Goal: Navigation & Orientation: Find specific page/section

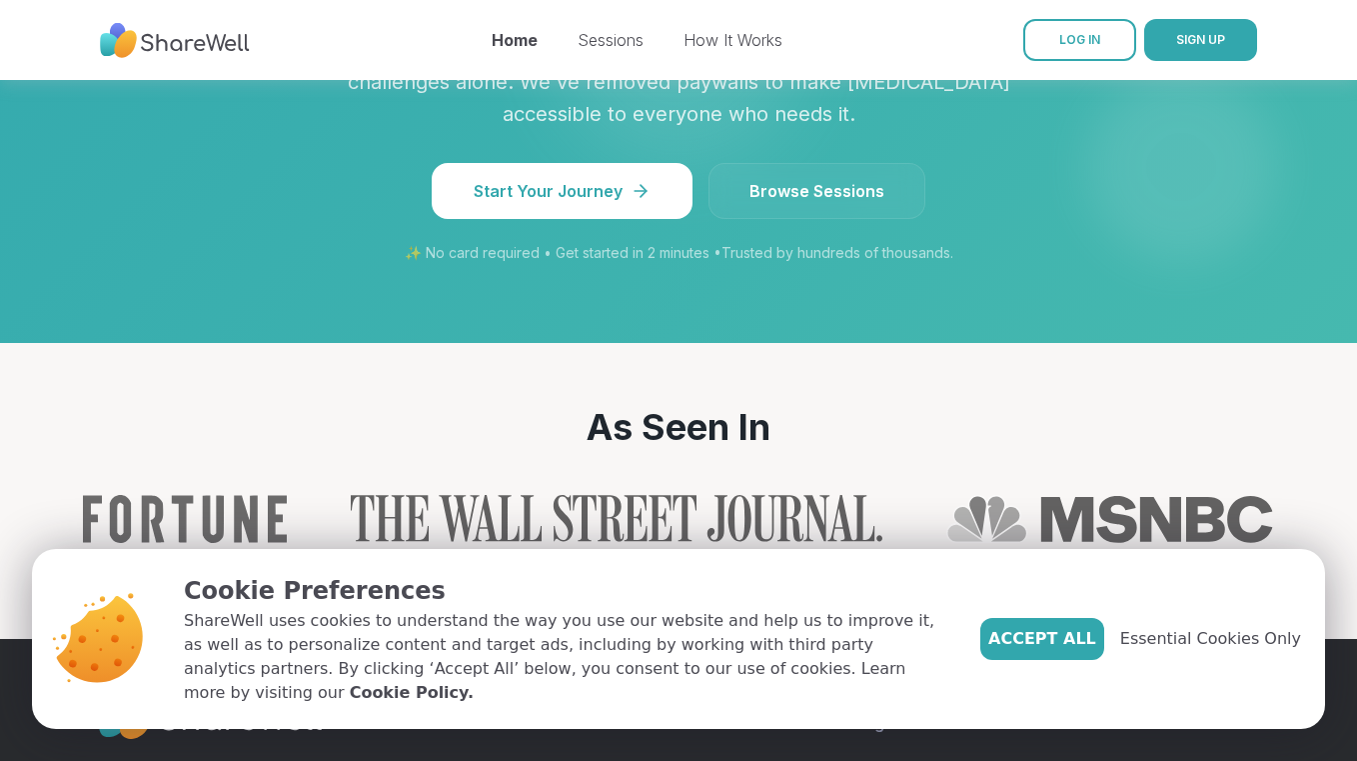
scroll to position [2208, 0]
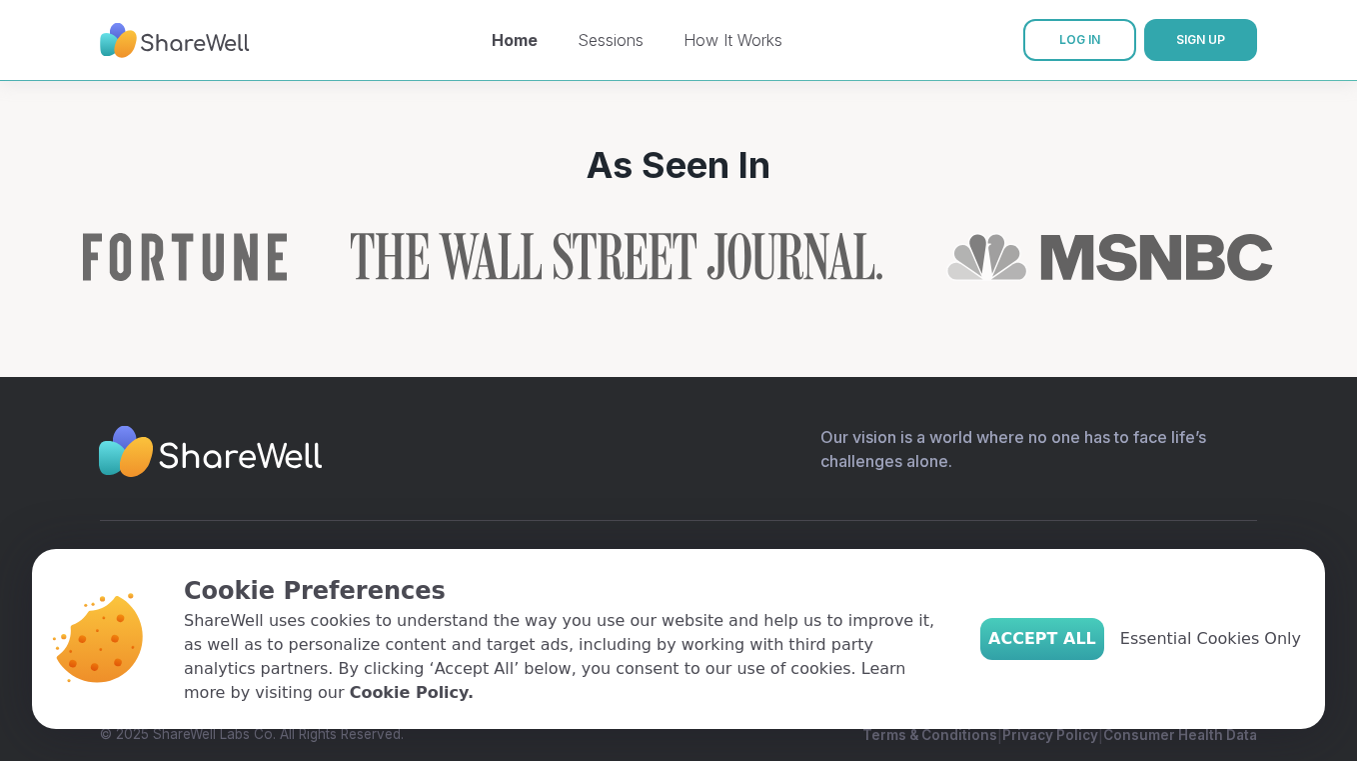
click at [1089, 651] on span "Accept All" at bounding box center [1042, 639] width 108 height 24
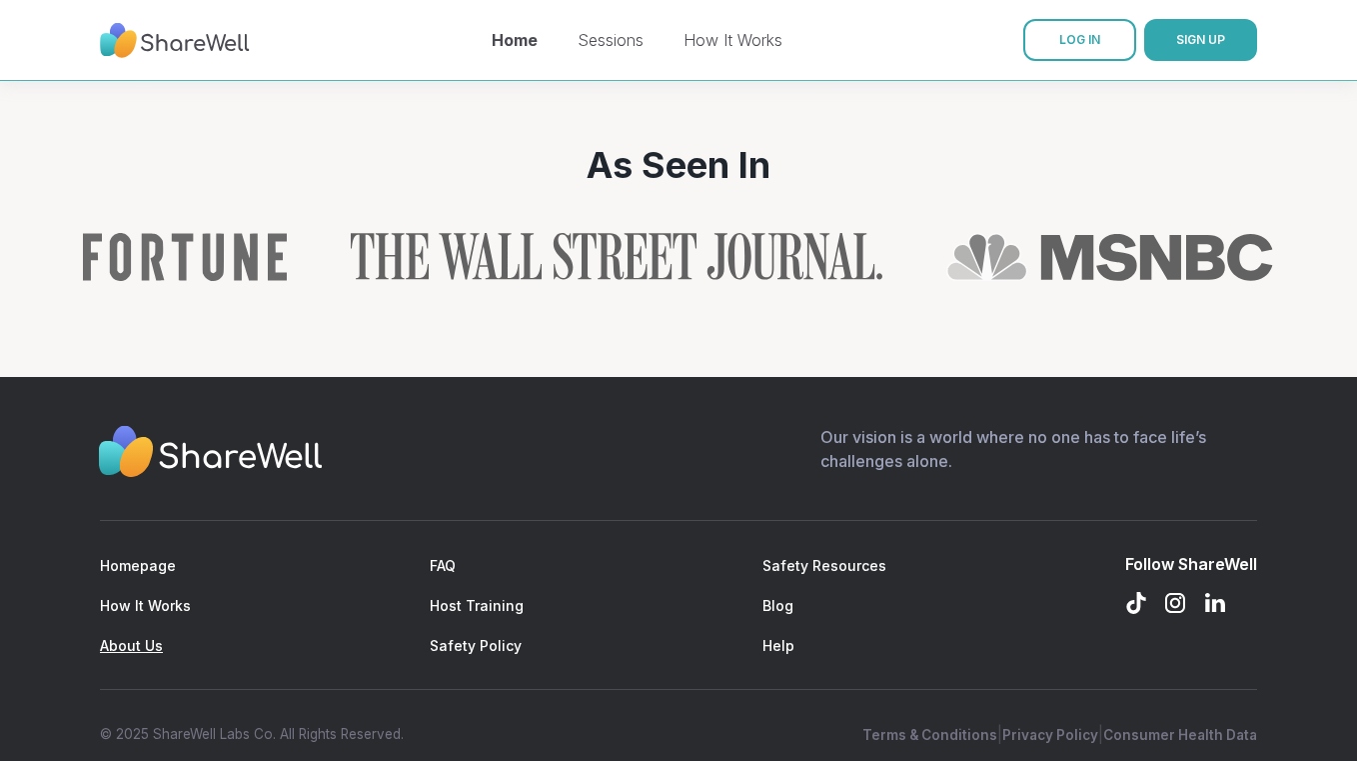
click at [142, 637] on link "About Us" at bounding box center [131, 645] width 63 height 17
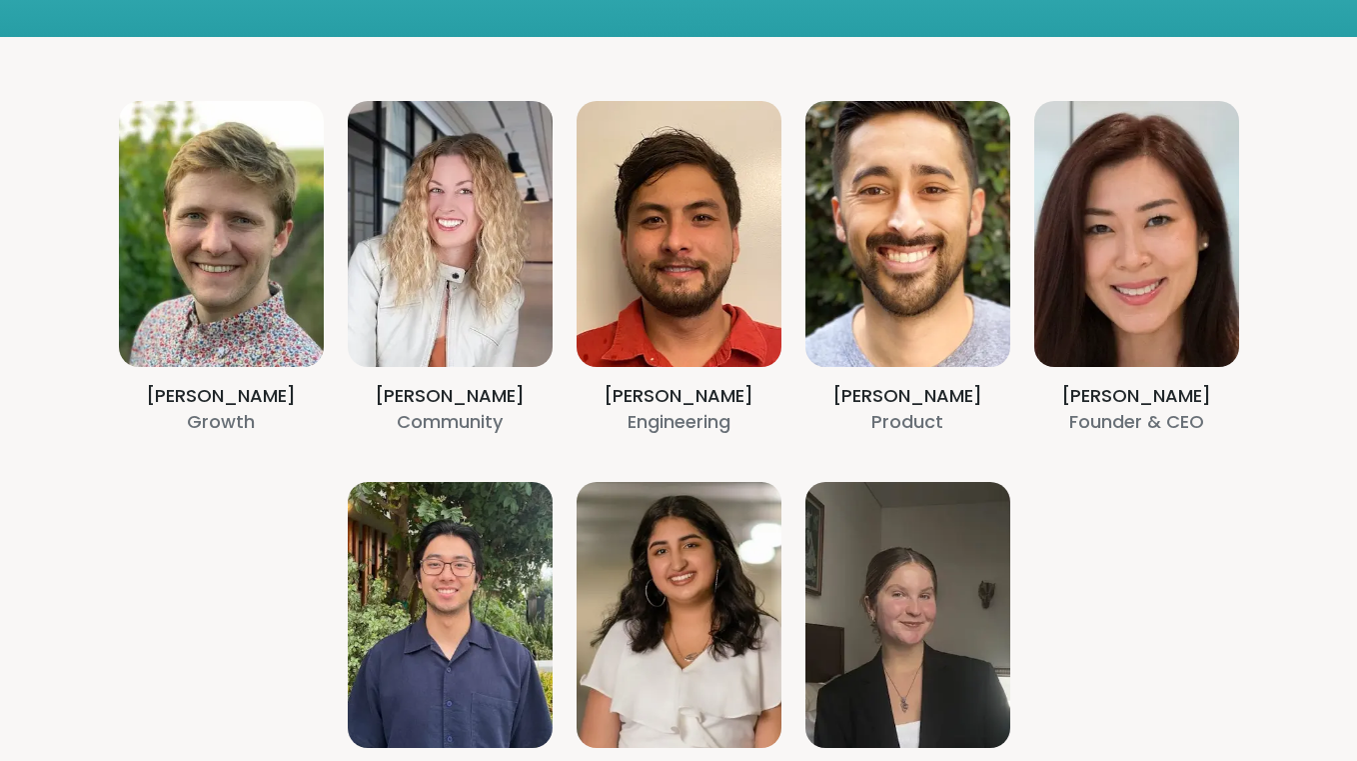
scroll to position [587, 0]
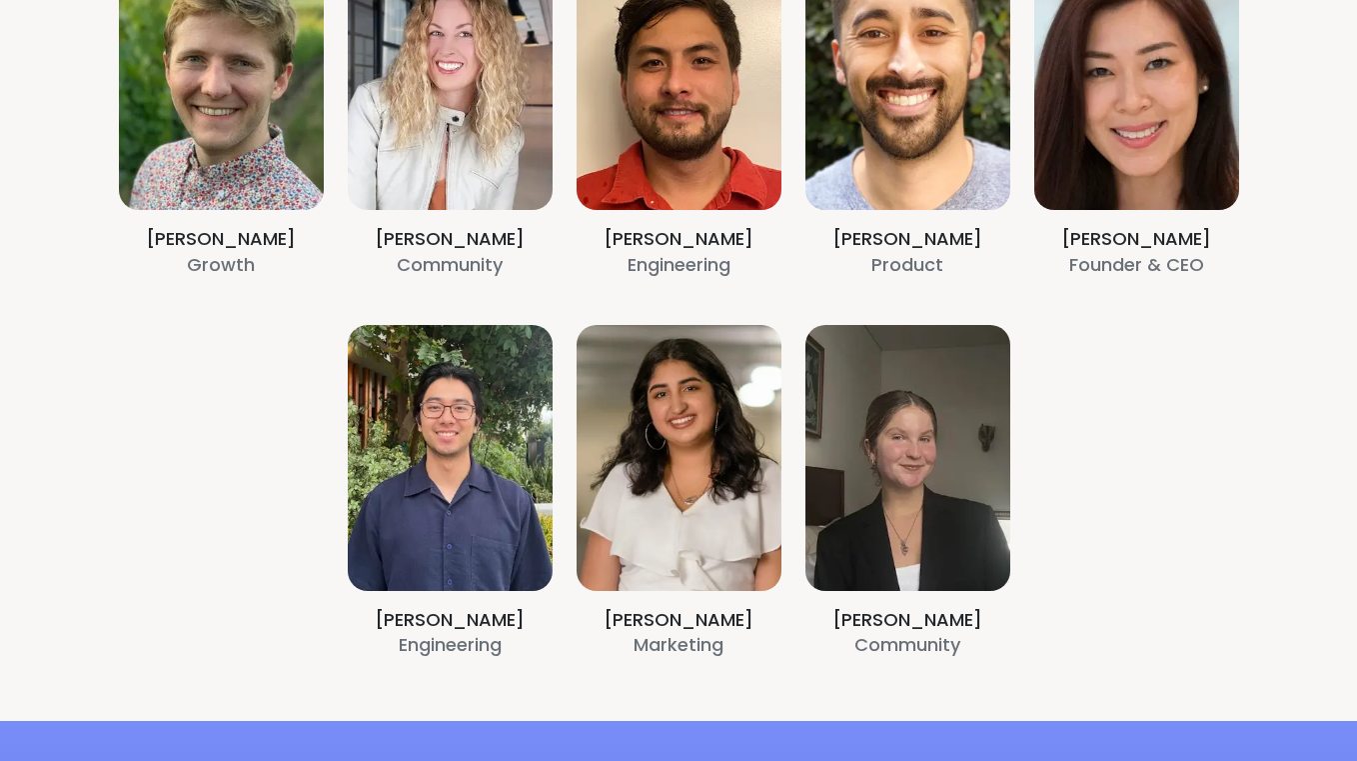
click at [963, 179] on section "[PERSON_NAME] Growth [PERSON_NAME] Community [PERSON_NAME] Engineering [PERSON_…" at bounding box center [678, 300] width 1357 height 841
click at [940, 236] on section "[PERSON_NAME] Growth [PERSON_NAME] Community [PERSON_NAME] Engineering [PERSON_…" at bounding box center [678, 300] width 1357 height 841
click at [1168, 191] on section "[PERSON_NAME] Growth [PERSON_NAME] Community [PERSON_NAME] Engineering [PERSON_…" at bounding box center [678, 300] width 1357 height 841
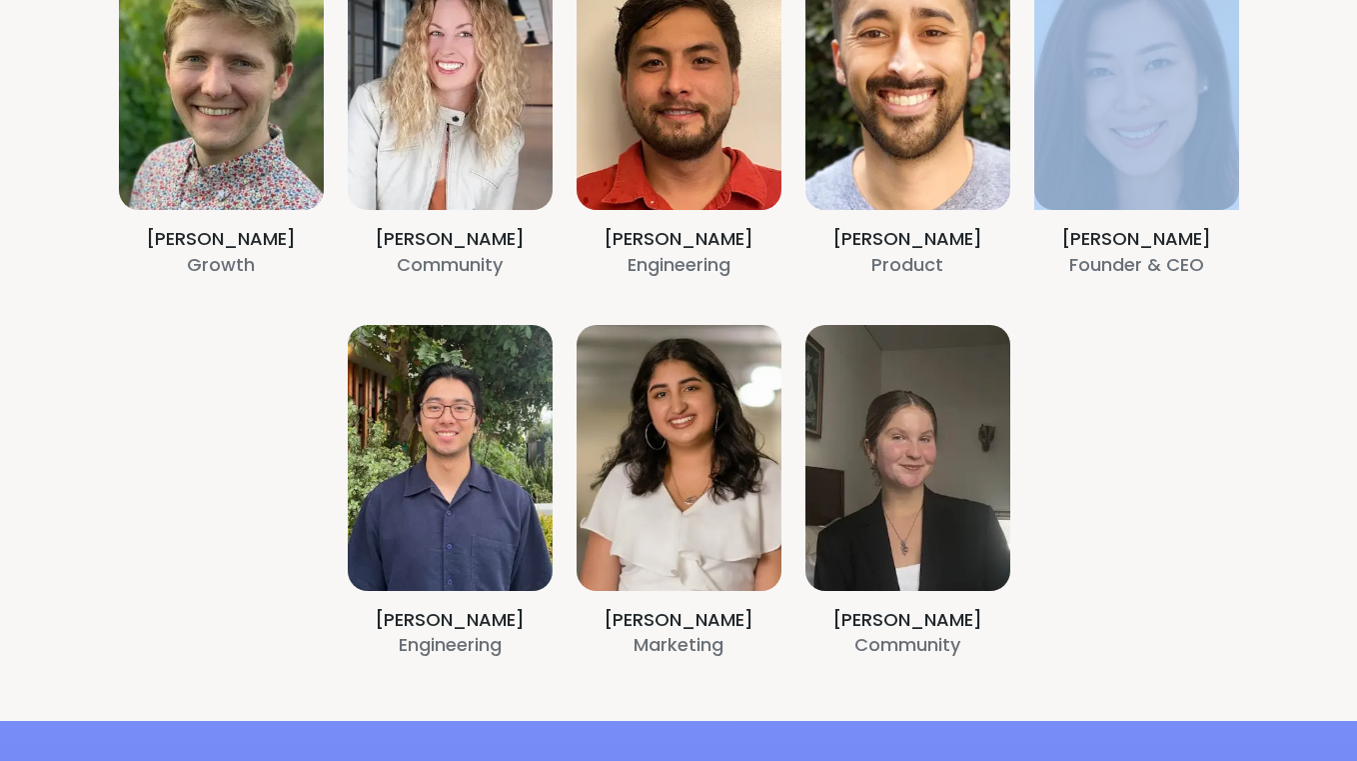
click at [1168, 191] on section "[PERSON_NAME] Growth [PERSON_NAME] Community [PERSON_NAME] Engineering [PERSON_…" at bounding box center [678, 300] width 1357 height 841
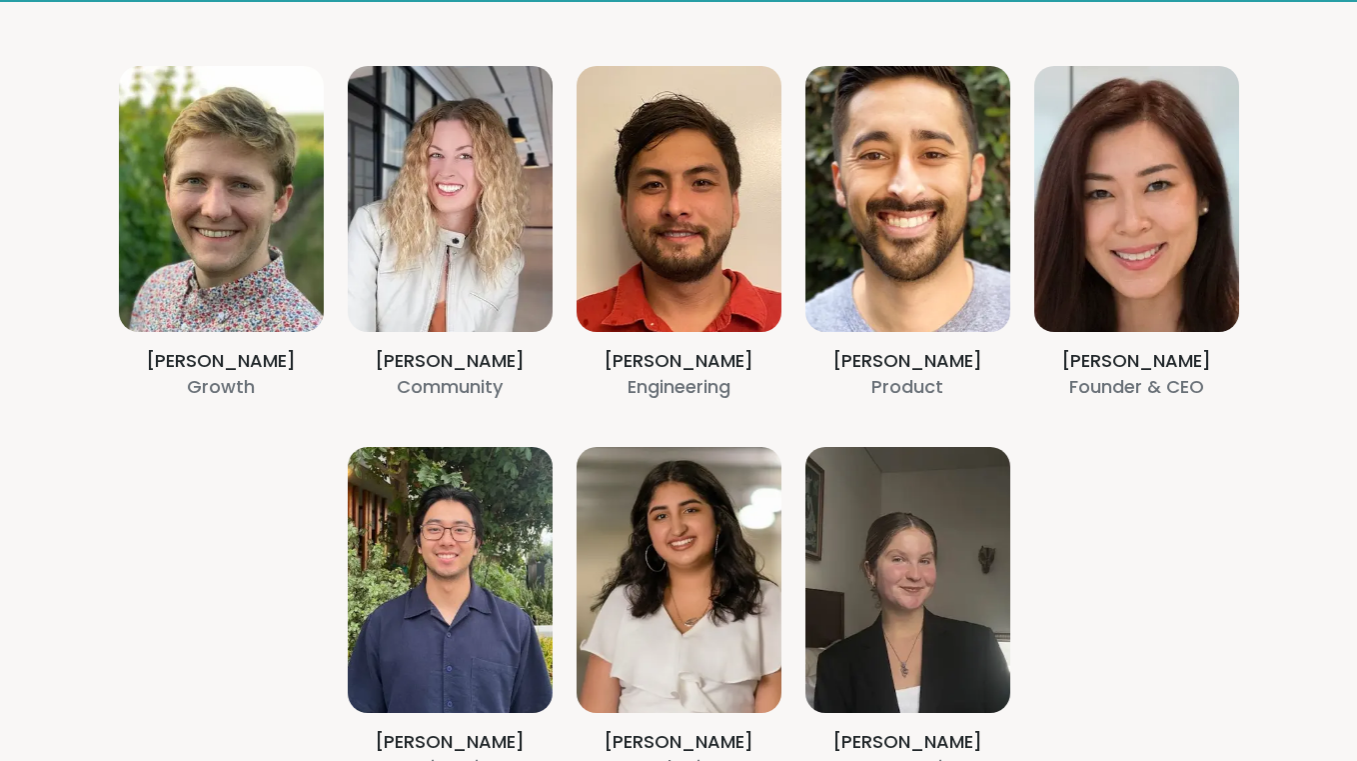
click at [1162, 209] on section "[PERSON_NAME] Growth [PERSON_NAME] Community [PERSON_NAME] Engineering [PERSON_…" at bounding box center [678, 422] width 1357 height 841
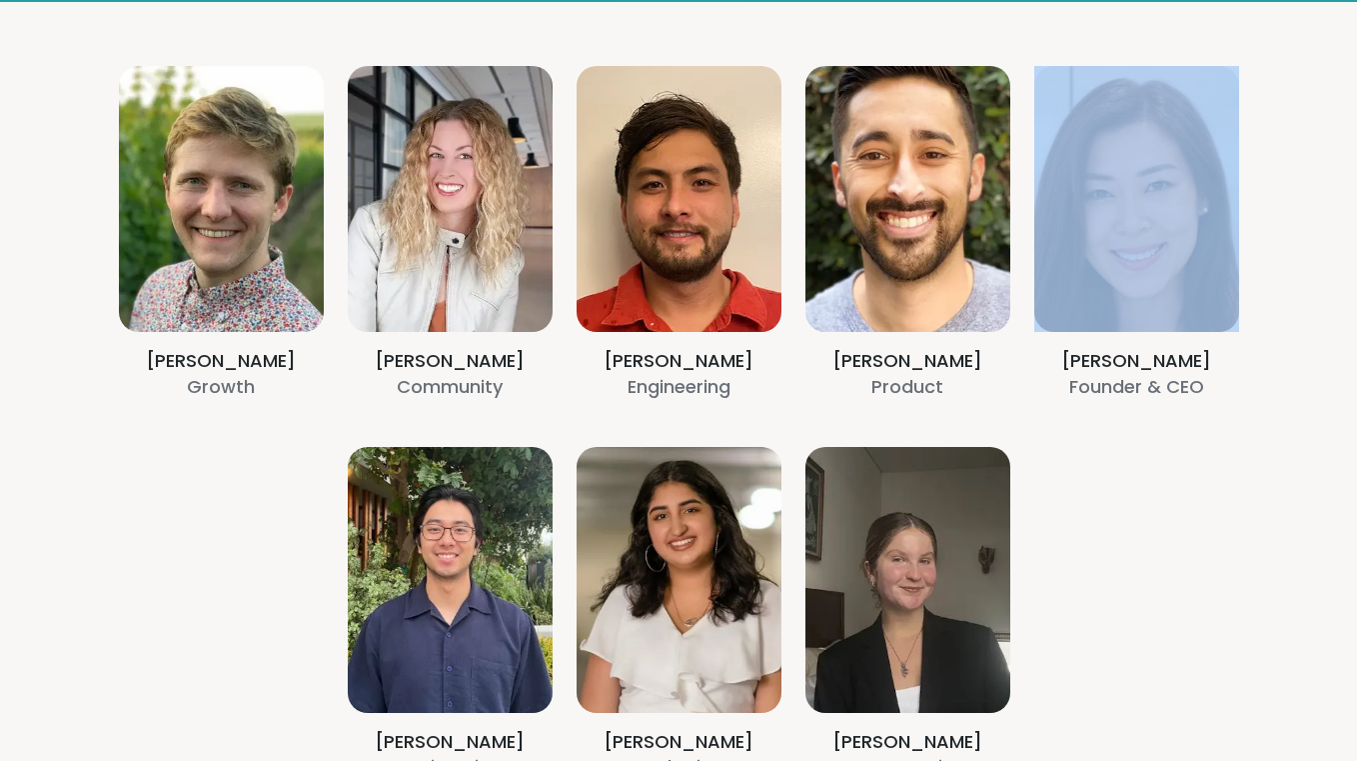
click at [1162, 209] on section "[PERSON_NAME] Growth [PERSON_NAME] Community [PERSON_NAME] Engineering [PERSON_…" at bounding box center [678, 422] width 1357 height 841
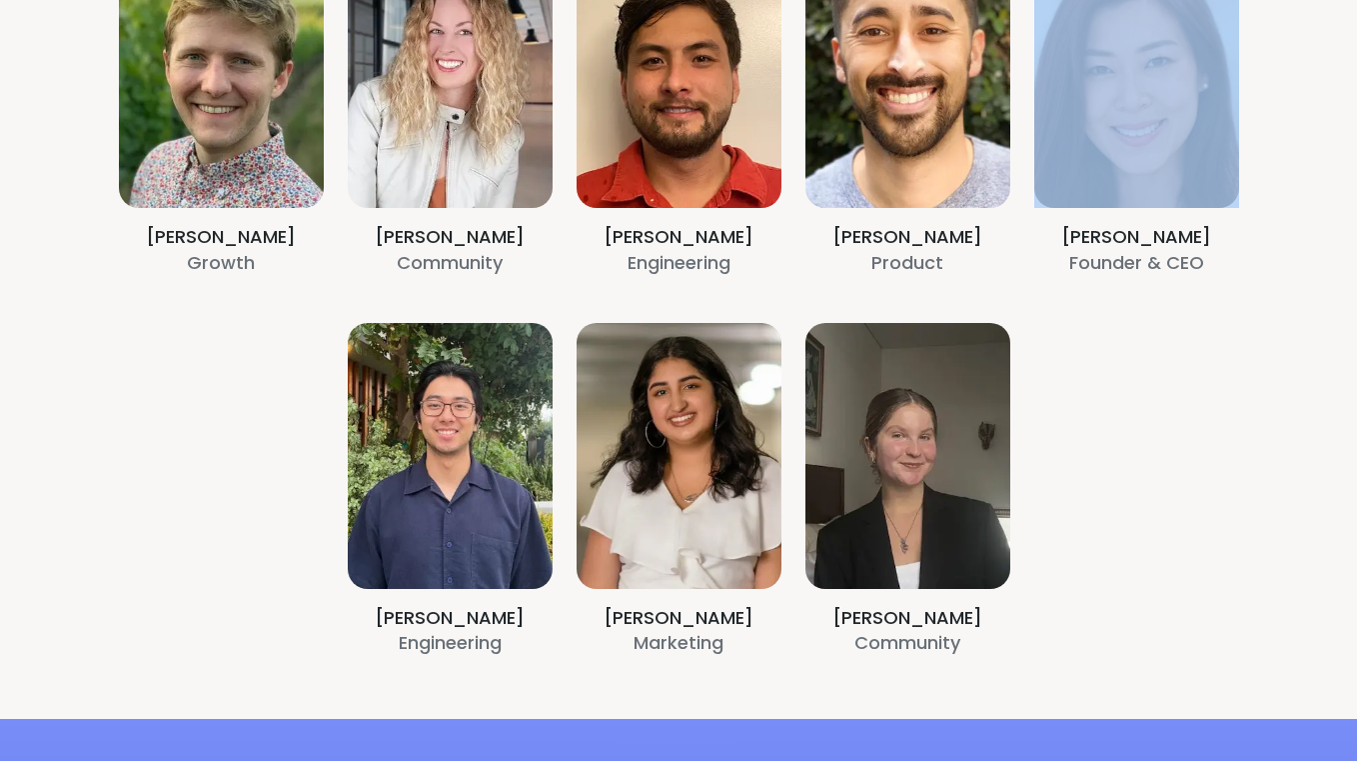
scroll to position [589, 0]
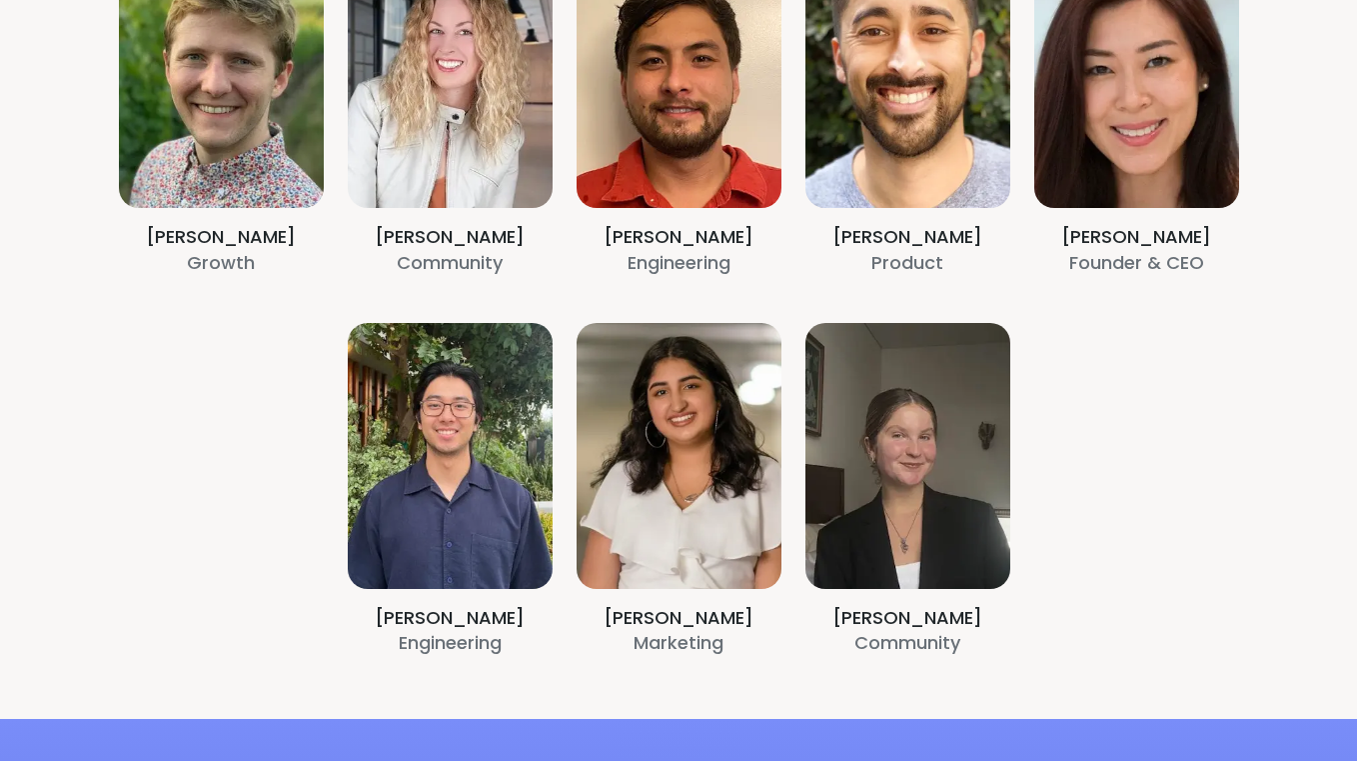
click at [1137, 400] on section "[PERSON_NAME] Growth [PERSON_NAME] Community [PERSON_NAME] Engineering [PERSON_…" at bounding box center [678, 298] width 1357 height 841
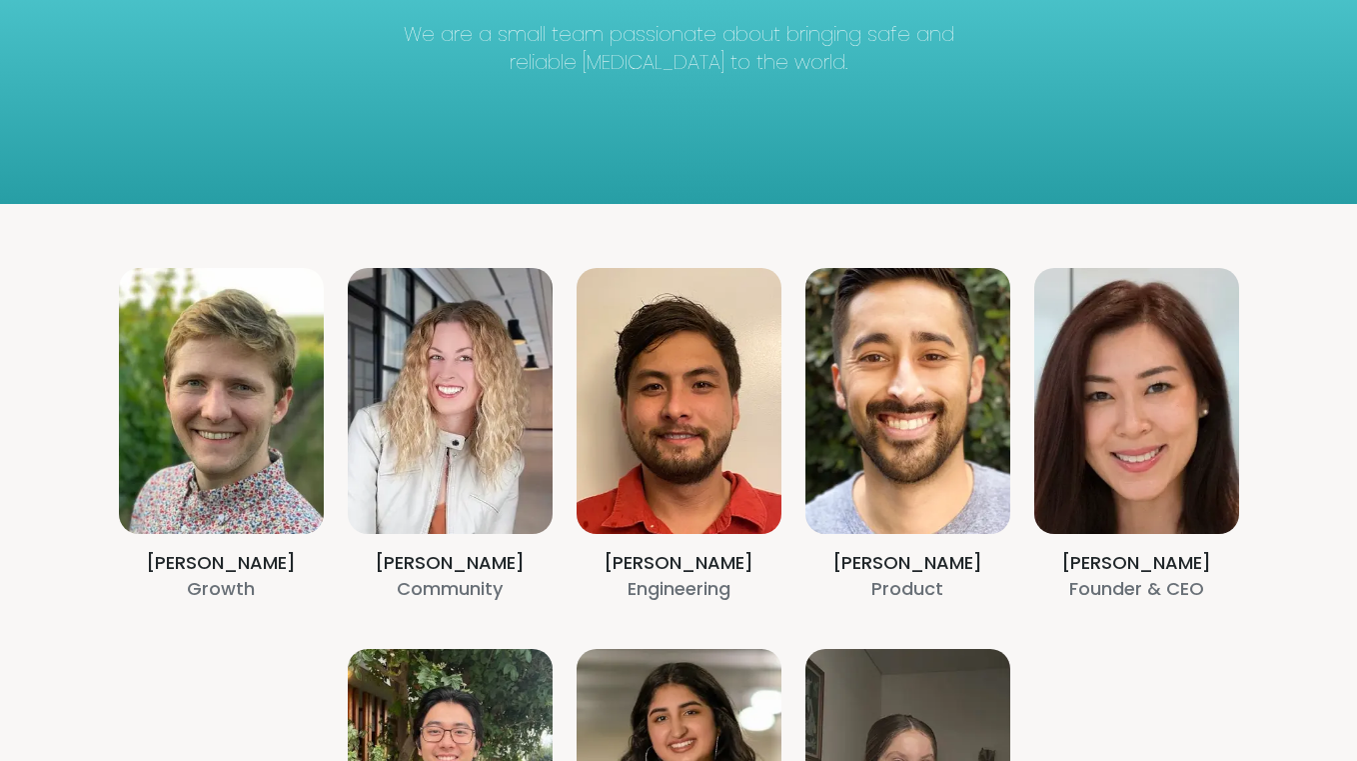
scroll to position [221, 0]
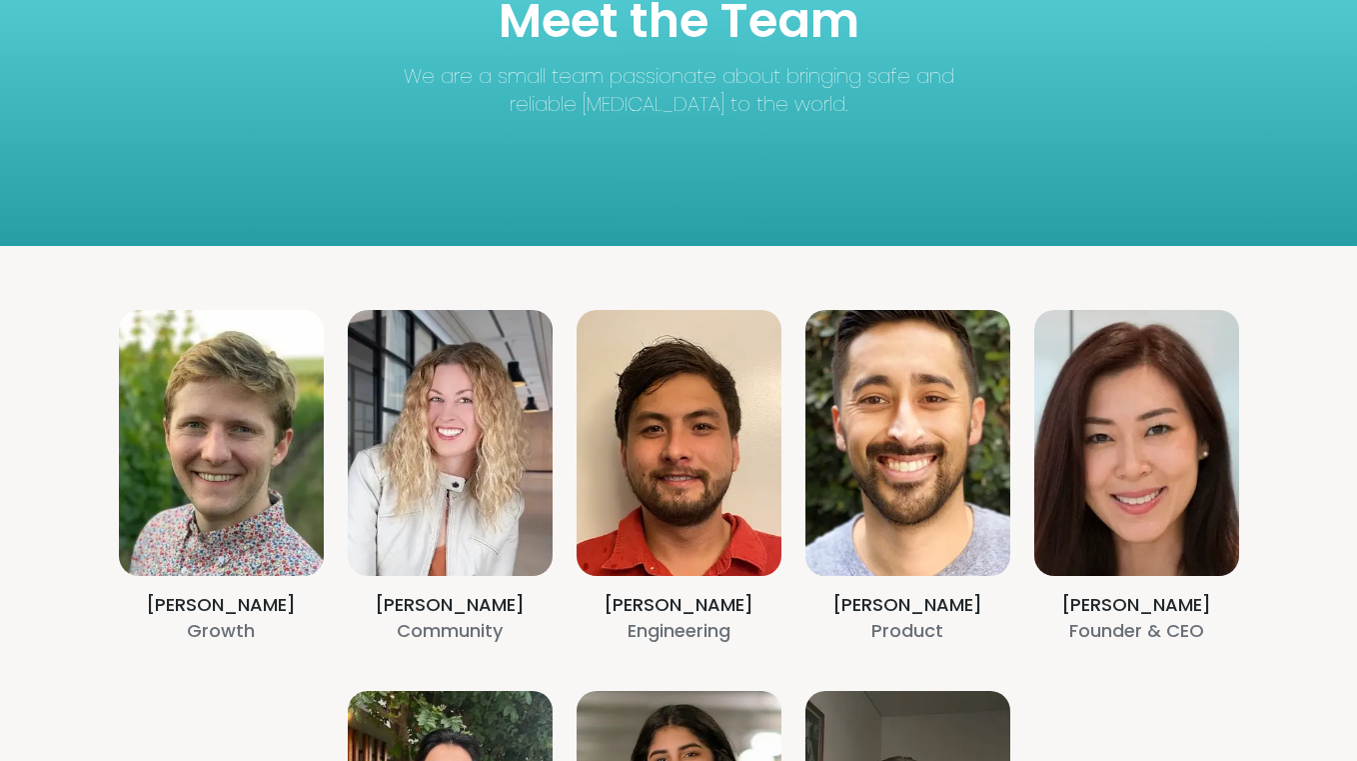
click at [1137, 400] on section "[PERSON_NAME] Growth [PERSON_NAME] Community [PERSON_NAME] Engineering [PERSON_…" at bounding box center [678, 666] width 1357 height 841
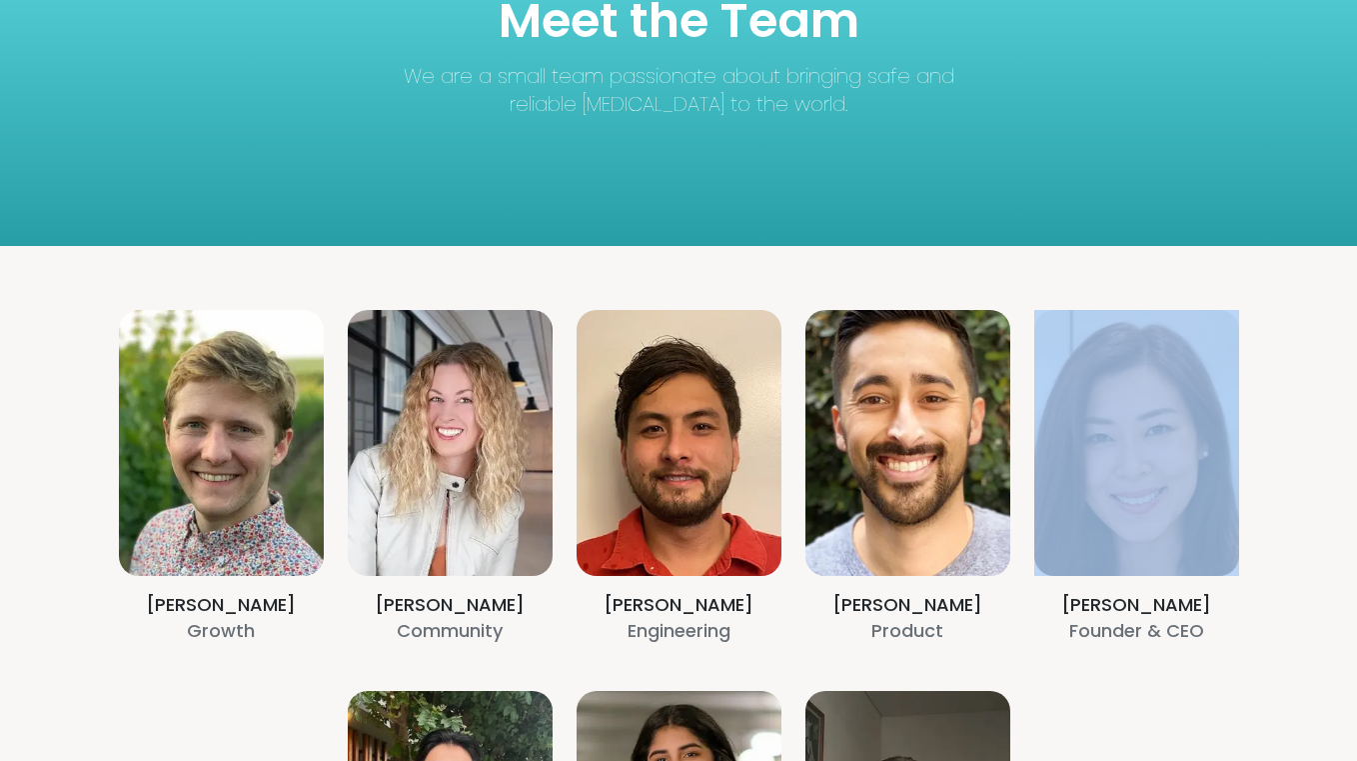
click at [1137, 400] on section "[PERSON_NAME] Growth [PERSON_NAME] Community [PERSON_NAME] Engineering [PERSON_…" at bounding box center [678, 666] width 1357 height 841
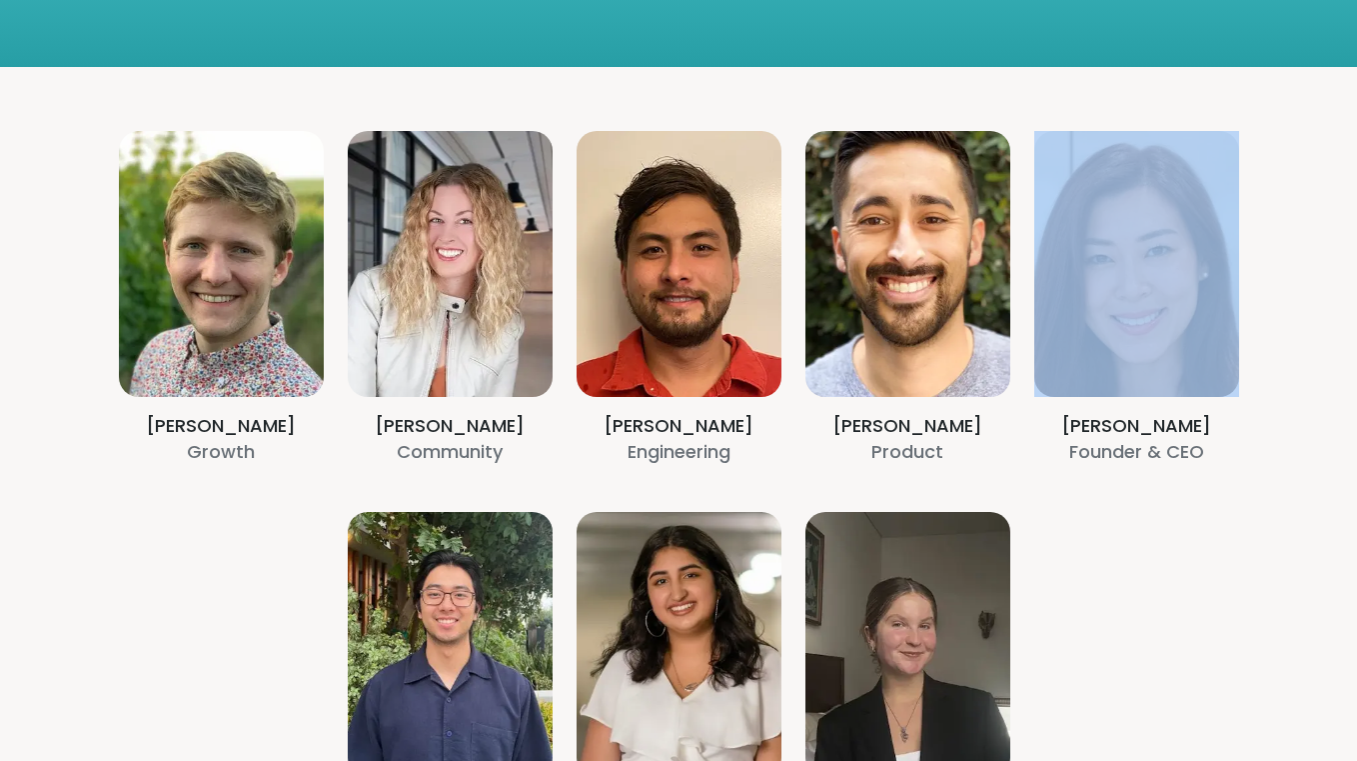
scroll to position [439, 0]
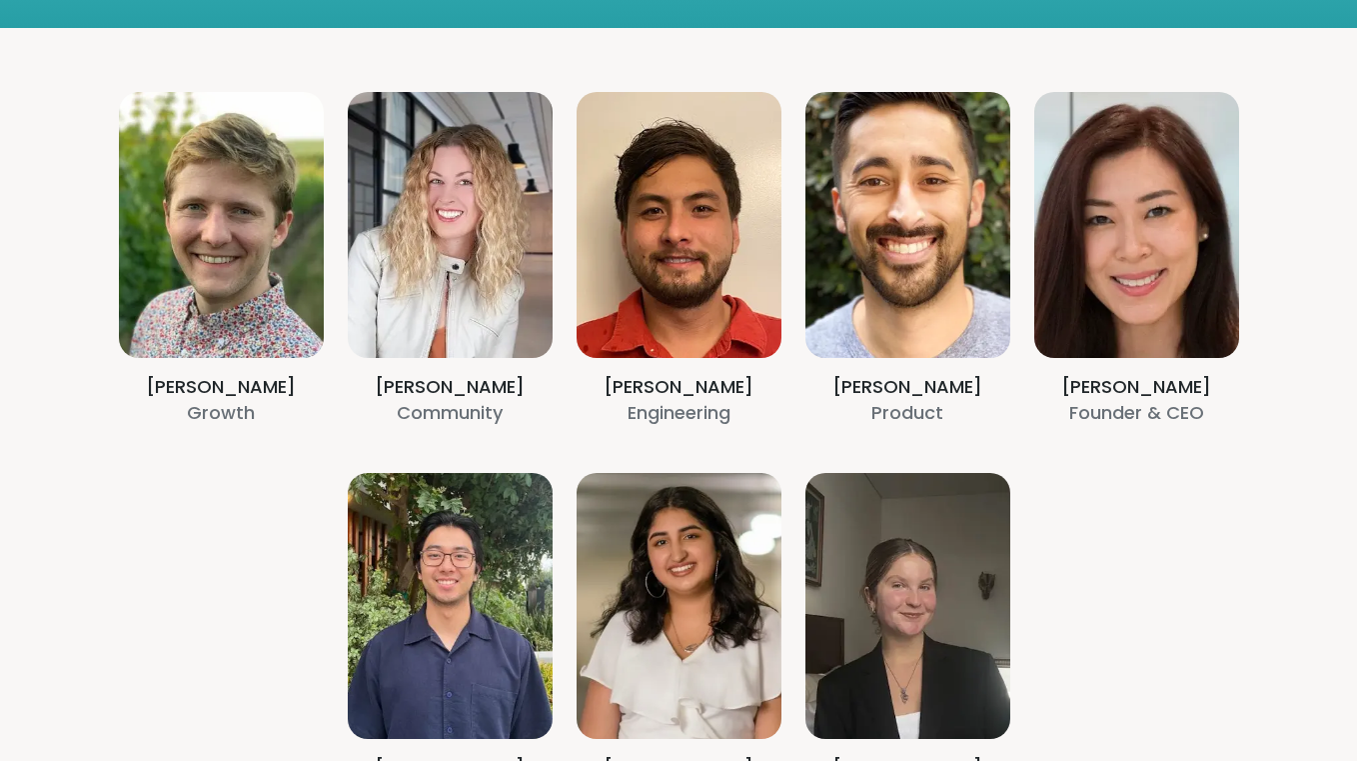
click at [1159, 381] on section "[PERSON_NAME] Growth [PERSON_NAME] Community [PERSON_NAME] Engineering [PERSON_…" at bounding box center [678, 448] width 1357 height 841
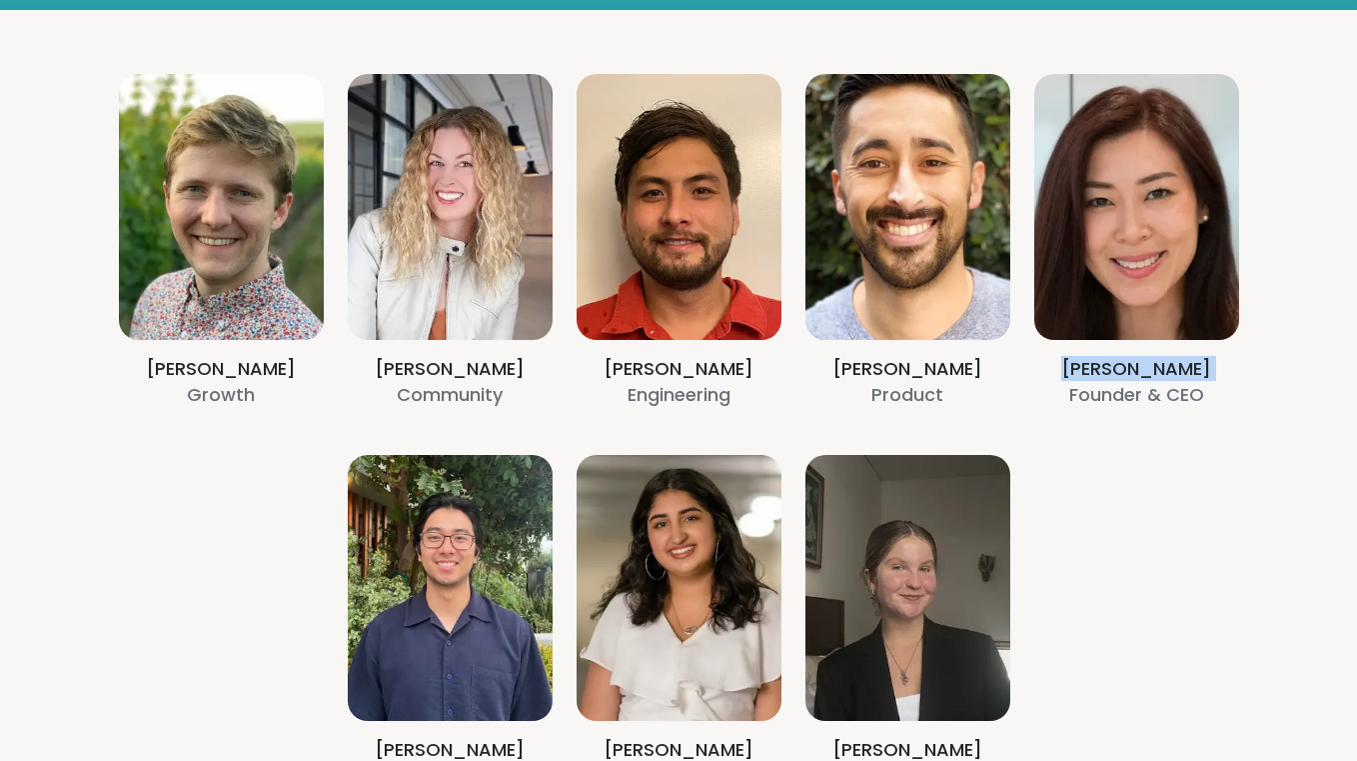
scroll to position [444, 0]
